Goal: Transaction & Acquisition: Book appointment/travel/reservation

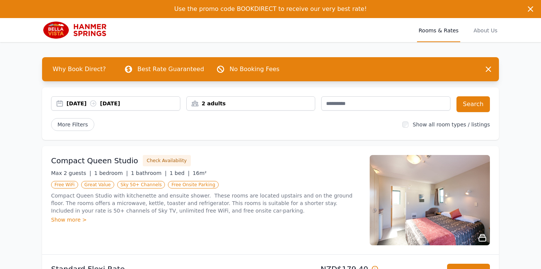
click at [85, 106] on div "[DATE] [DATE]" at bounding box center [124, 104] width 114 height 8
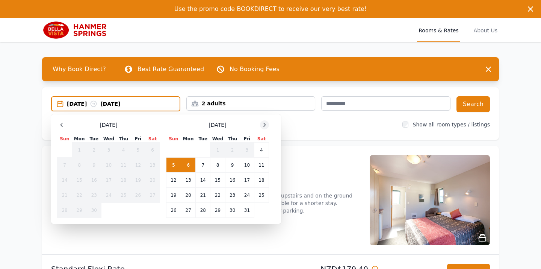
click at [266, 127] on icon at bounding box center [265, 125] width 6 height 6
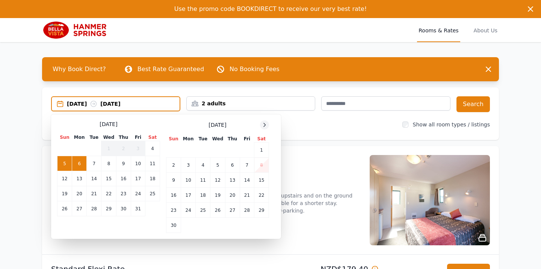
click at [266, 127] on icon at bounding box center [265, 125] width 6 height 6
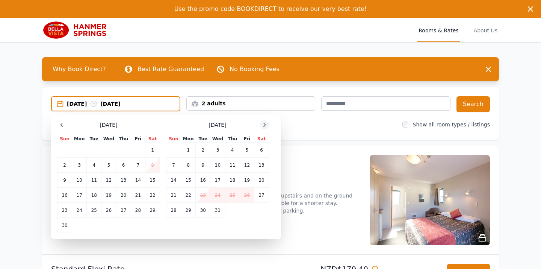
click at [266, 127] on icon at bounding box center [265, 125] width 6 height 6
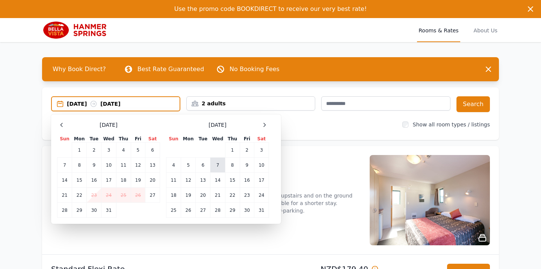
click at [220, 169] on td "7" at bounding box center [218, 165] width 15 height 15
click at [231, 166] on td "8" at bounding box center [232, 165] width 15 height 15
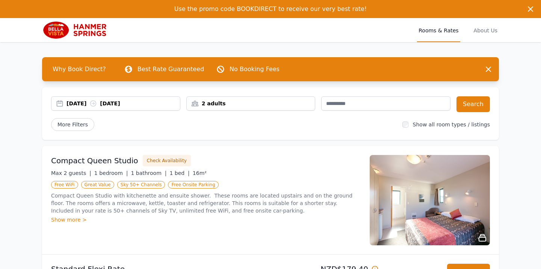
click at [252, 103] on div "2 adults" at bounding box center [251, 104] width 129 height 8
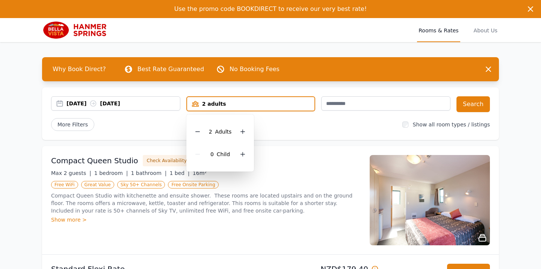
click at [242, 147] on div "0 Child" at bounding box center [220, 154] width 56 height 23
click at [242, 154] on icon at bounding box center [243, 154] width 6 height 6
click at [472, 103] on button "Search" at bounding box center [473, 104] width 33 height 16
